Goal: Task Accomplishment & Management: Manage account settings

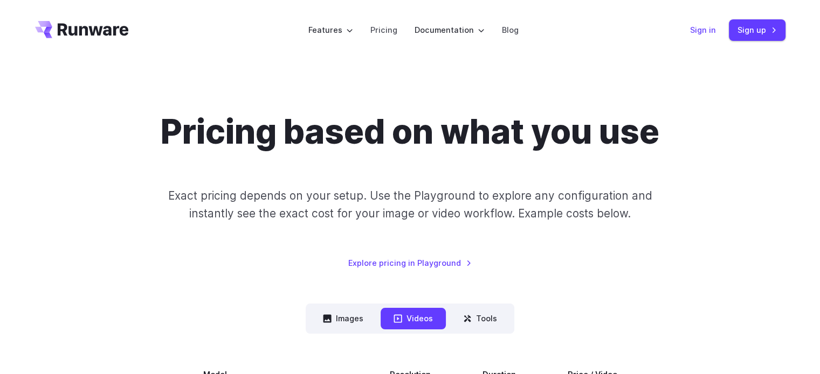
click at [706, 29] on link "Sign in" at bounding box center [703, 30] width 26 height 12
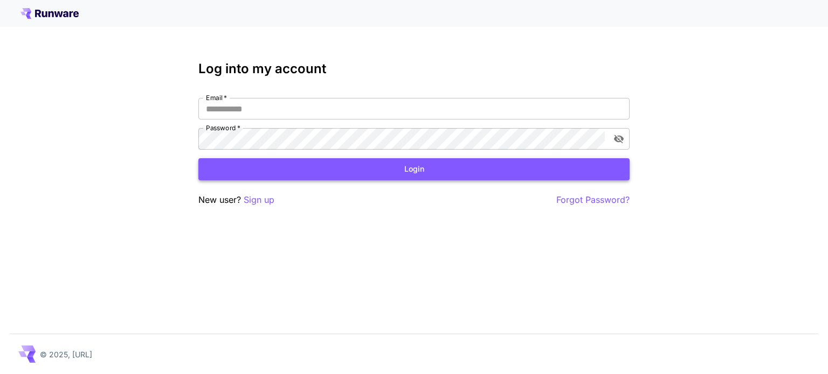
type input "**********"
click at [419, 169] on button "Login" at bounding box center [413, 169] width 431 height 22
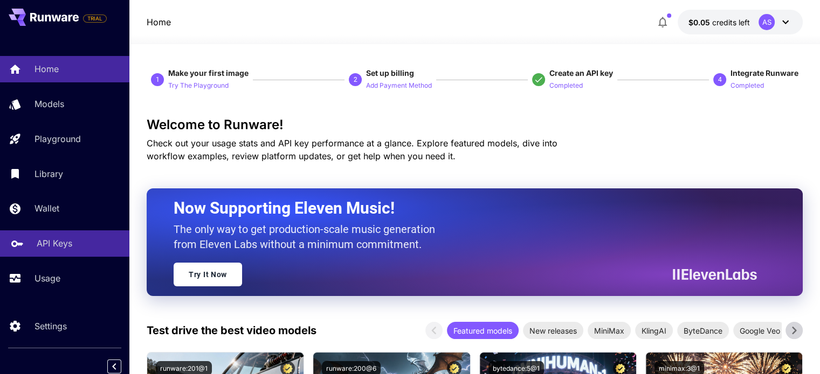
click at [48, 242] on p "API Keys" at bounding box center [55, 243] width 36 height 13
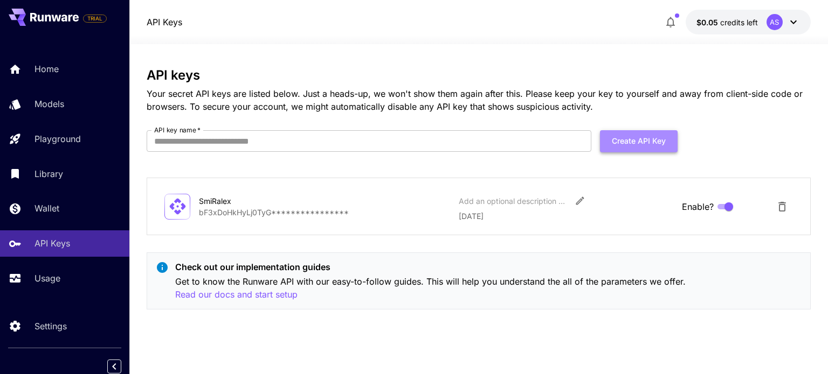
click at [633, 137] on button "Create API Key" at bounding box center [639, 141] width 78 height 22
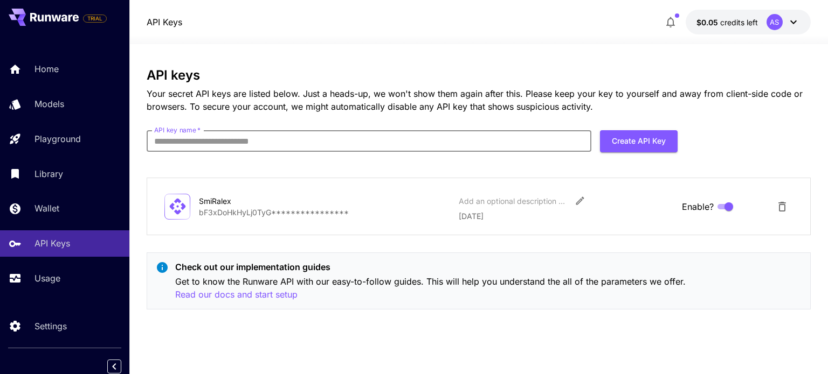
click at [222, 142] on input "API key name   *" at bounding box center [369, 141] width 445 height 22
type input "**********"
click at [650, 139] on button "Create API Key" at bounding box center [639, 141] width 78 height 22
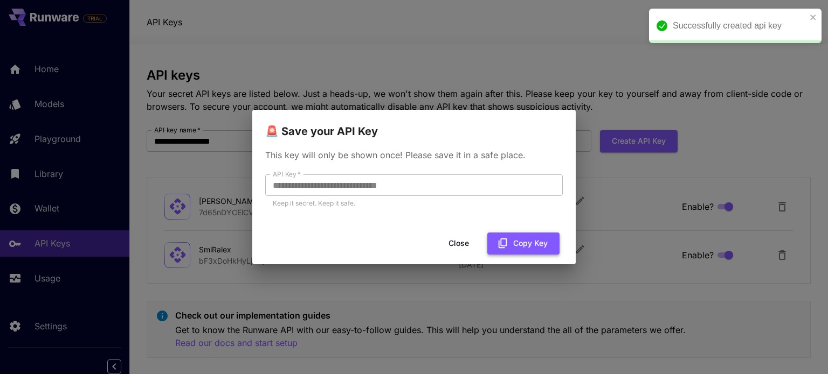
click at [519, 240] on button "Copy Key" at bounding box center [523, 244] width 72 height 22
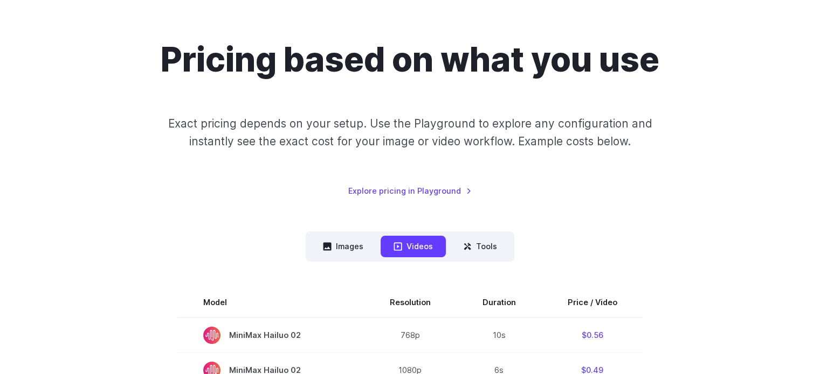
scroll to position [54, 0]
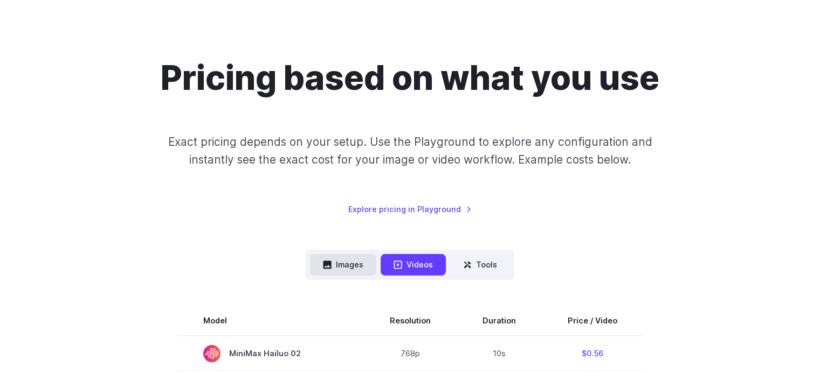
click at [351, 260] on button "Images" at bounding box center [343, 264] width 66 height 21
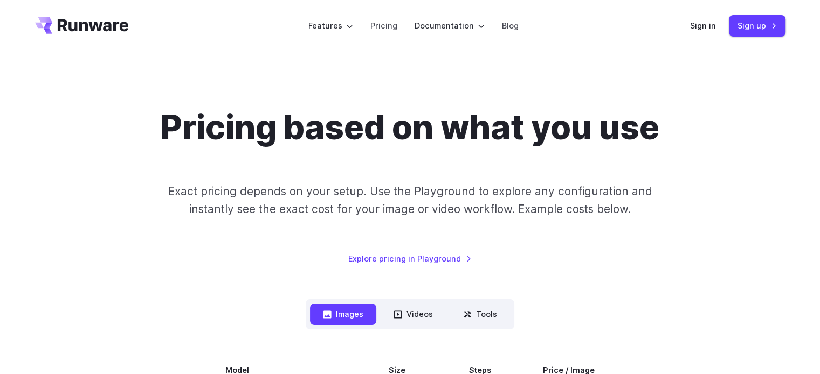
scroll to position [0, 0]
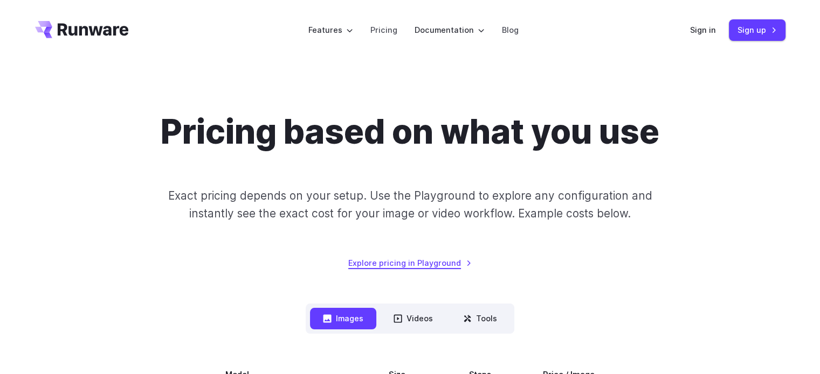
click at [447, 262] on link "Explore pricing in Playground" at bounding box center [409, 263] width 123 height 12
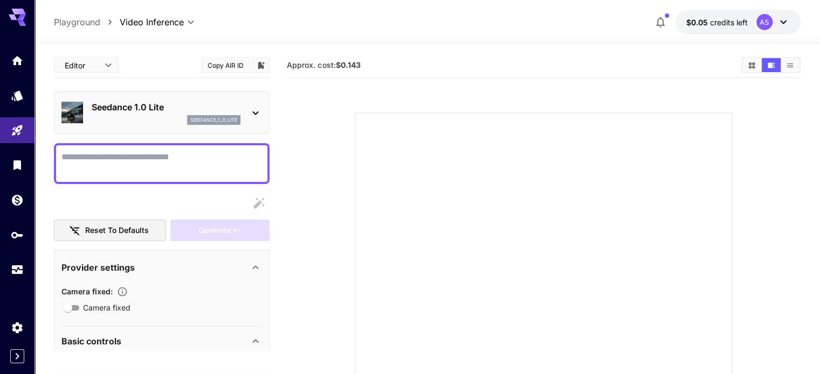
click at [765, 21] on div "AS" at bounding box center [764, 22] width 16 height 16
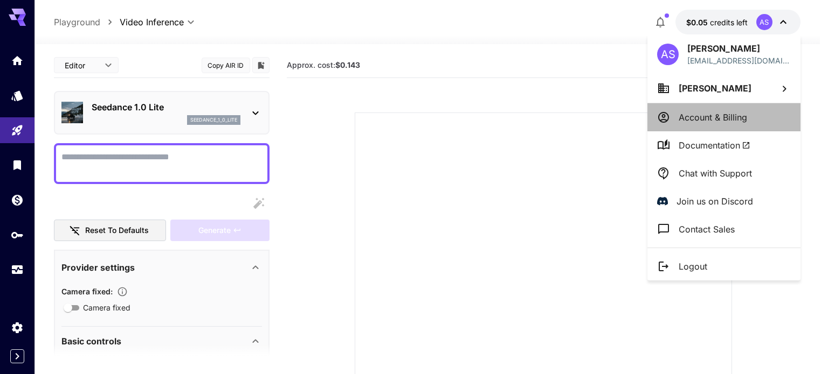
click at [736, 115] on p "Account & Billing" at bounding box center [712, 117] width 68 height 13
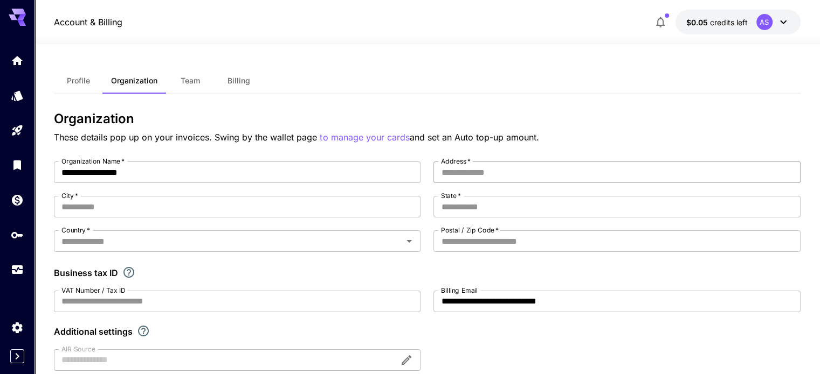
click at [607, 167] on input "Address   *" at bounding box center [616, 173] width 366 height 22
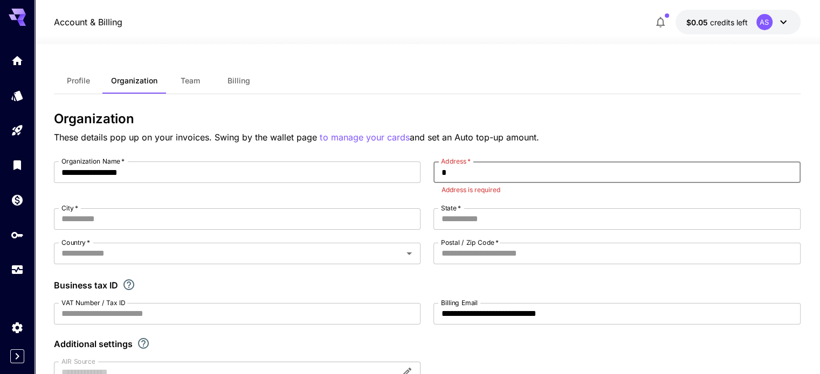
type input "*"
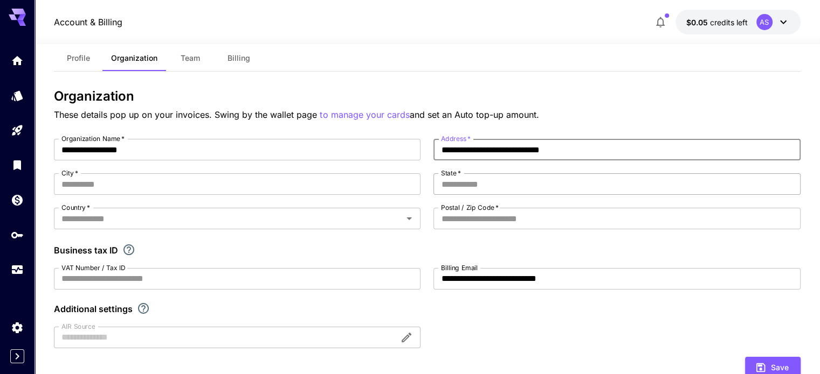
scroll to position [54, 0]
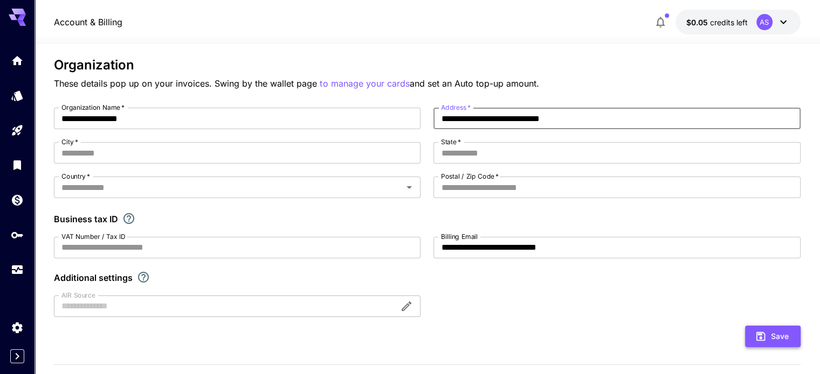
type input "**********"
click at [778, 334] on button "Save" at bounding box center [772, 337] width 55 height 22
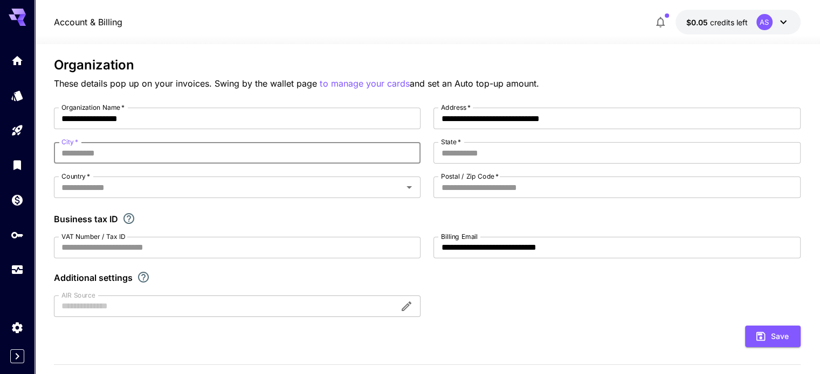
click at [84, 152] on input "City   *" at bounding box center [237, 153] width 366 height 22
click at [404, 183] on icon "Open" at bounding box center [408, 187] width 13 height 13
type input "**********"
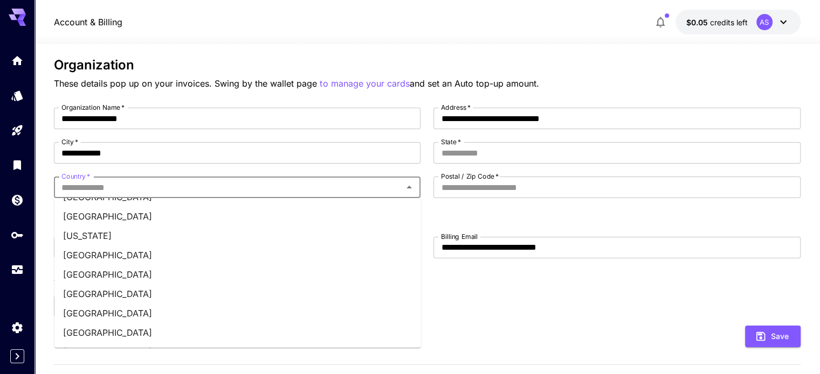
scroll to position [1563, 0]
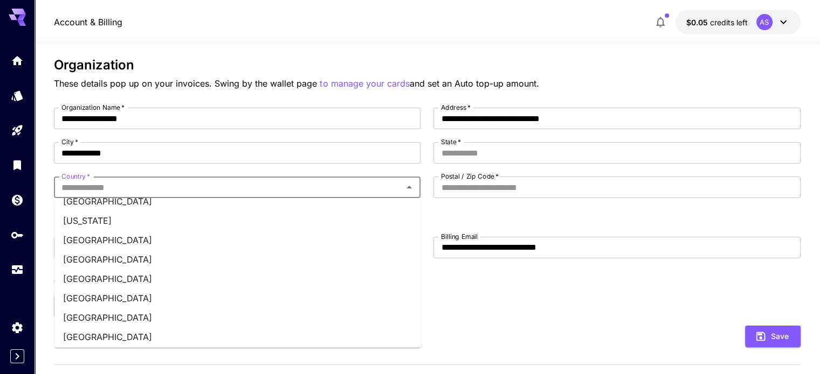
click at [122, 240] on li "Germany" at bounding box center [237, 240] width 366 height 19
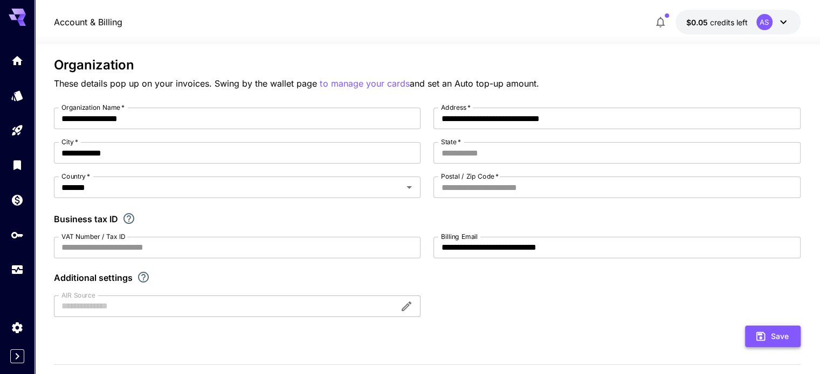
click at [781, 331] on button "Save" at bounding box center [772, 337] width 55 height 22
click at [487, 151] on input "State   *" at bounding box center [616, 153] width 366 height 22
type input "**********"
click at [481, 186] on input "Postal / Zip Code   *" at bounding box center [616, 188] width 366 height 22
type input "*****"
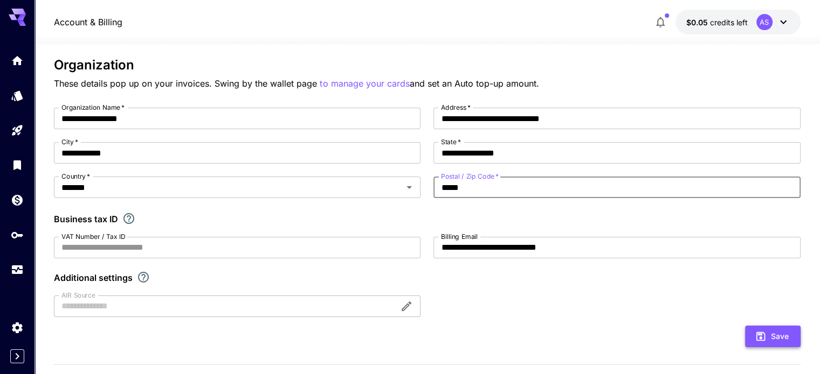
click at [772, 336] on button "Save" at bounding box center [772, 337] width 55 height 22
type input "**********"
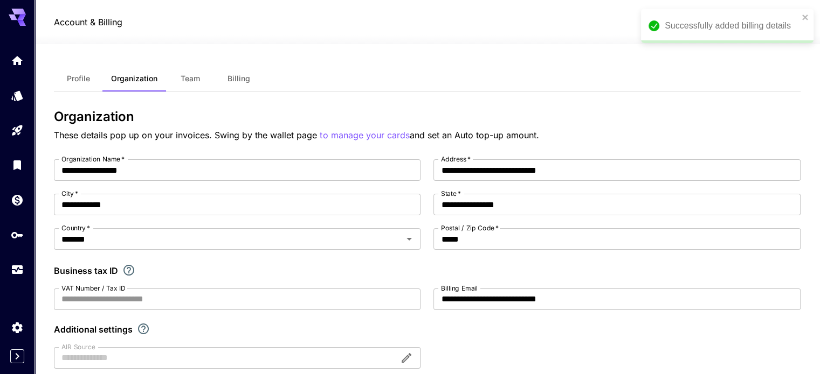
scroll to position [0, 0]
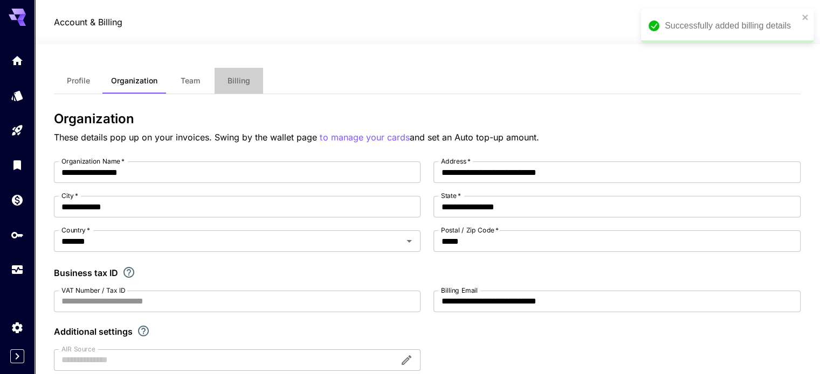
click at [236, 82] on span "Billing" at bounding box center [238, 81] width 23 height 10
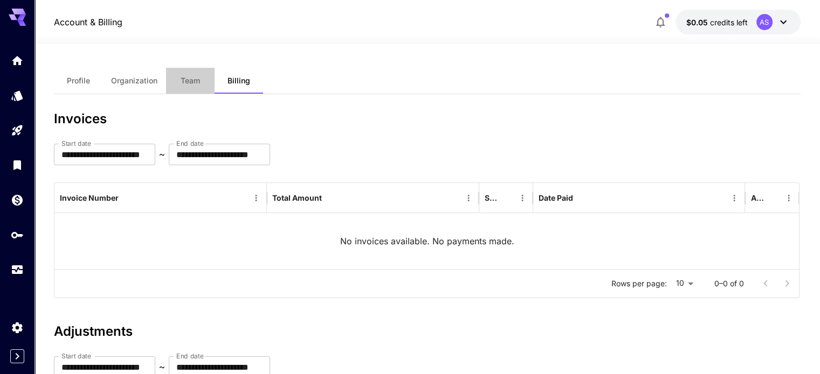
click at [192, 80] on span "Team" at bounding box center [190, 81] width 19 height 10
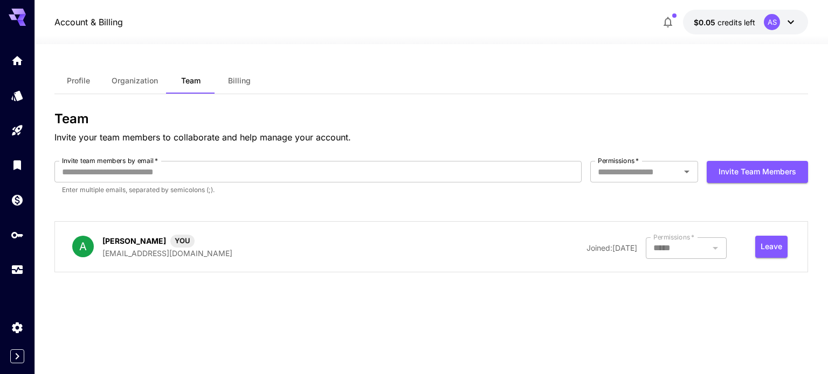
click at [134, 77] on span "Organization" at bounding box center [135, 81] width 46 height 10
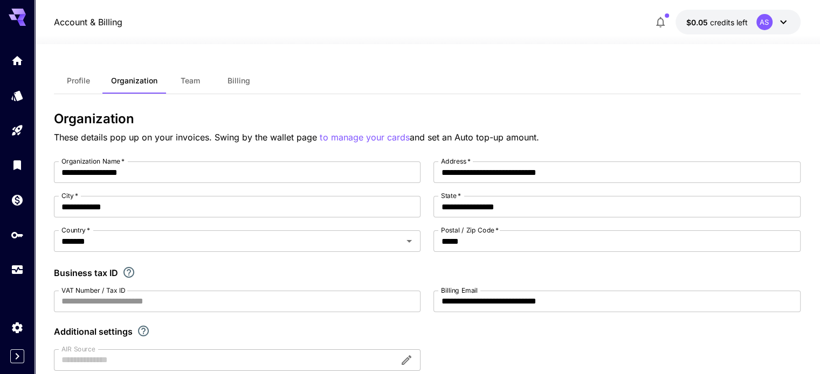
click at [79, 80] on span "Profile" at bounding box center [78, 81] width 23 height 10
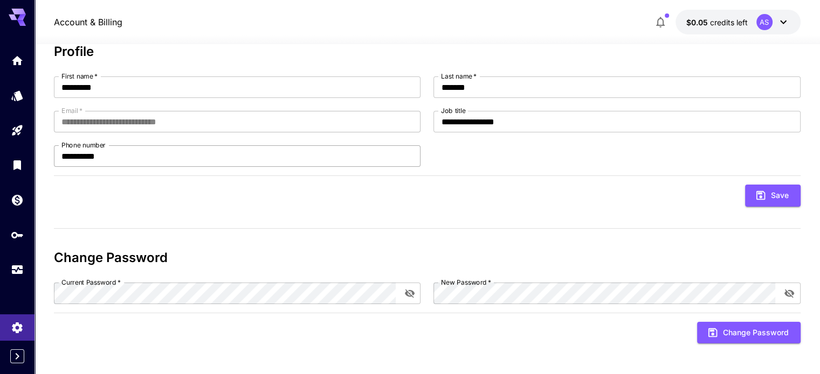
scroll to position [68, 0]
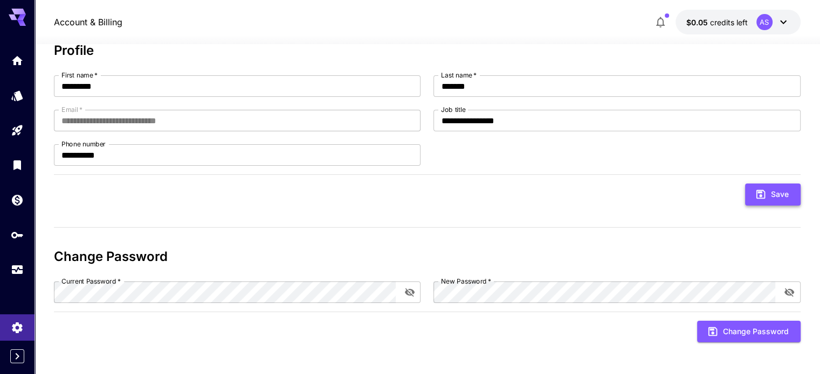
click at [769, 195] on button "Save" at bounding box center [772, 195] width 55 height 22
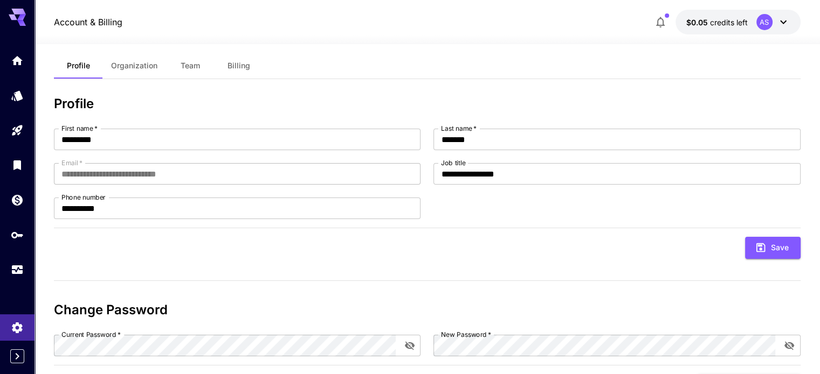
scroll to position [0, 0]
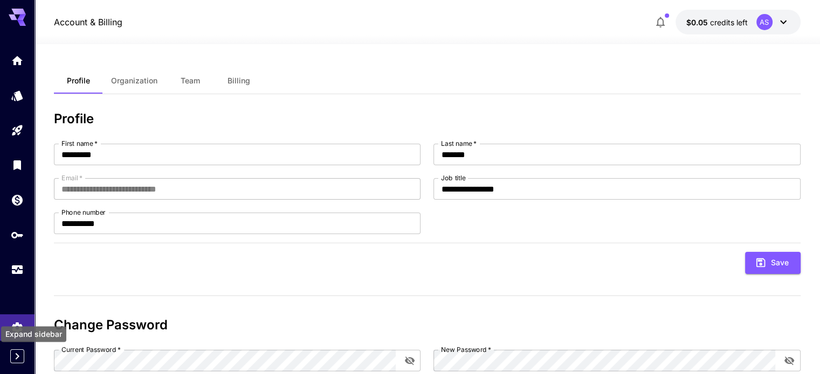
click at [17, 355] on icon "Expand sidebar" at bounding box center [18, 356] width 4 height 6
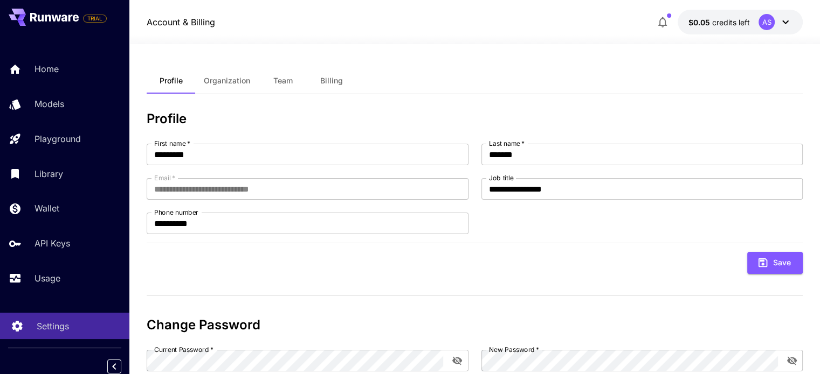
click at [79, 323] on div "Settings" at bounding box center [79, 326] width 84 height 13
click at [17, 329] on icon at bounding box center [17, 323] width 10 height 11
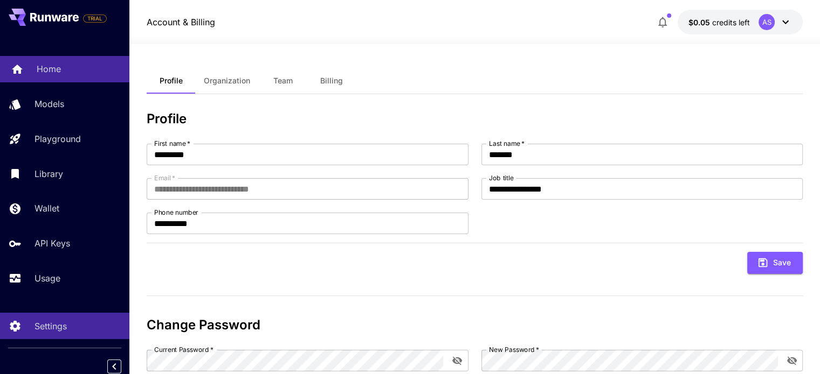
click at [41, 71] on p "Home" at bounding box center [49, 69] width 24 height 13
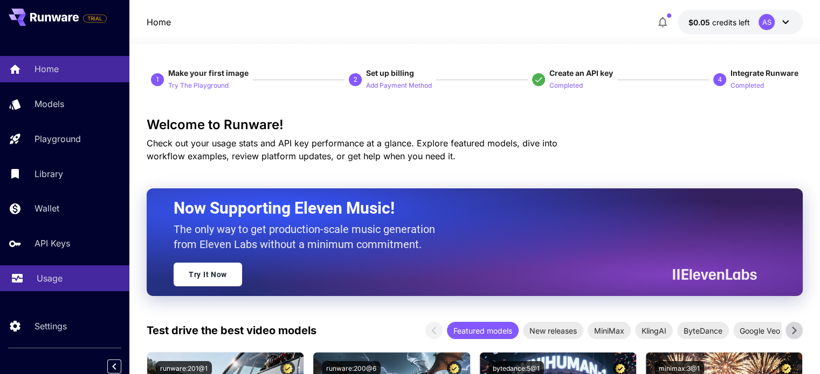
scroll to position [4, 0]
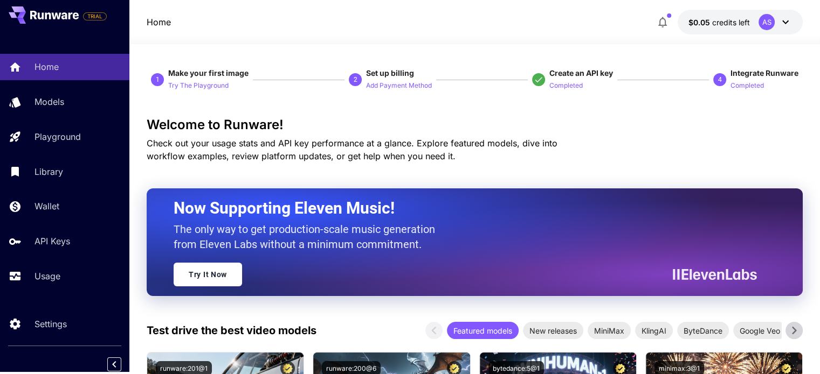
click at [193, 33] on div at bounding box center [474, 37] width 690 height 13
click at [193, 23] on div "Home $0.05 credits left AS" at bounding box center [475, 22] width 656 height 25
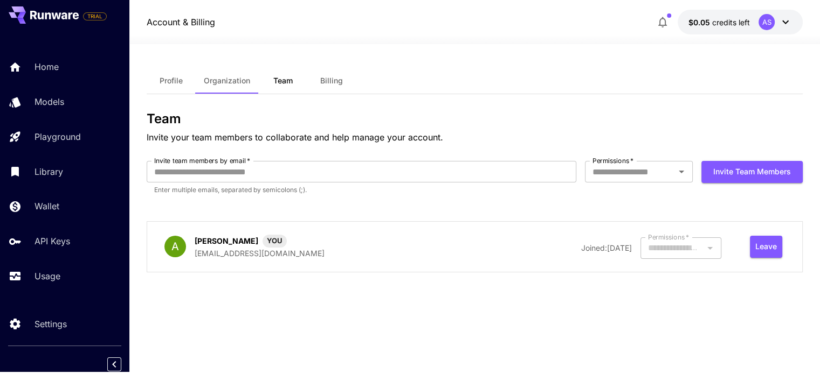
type input "*****"
